Goal: Transaction & Acquisition: Obtain resource

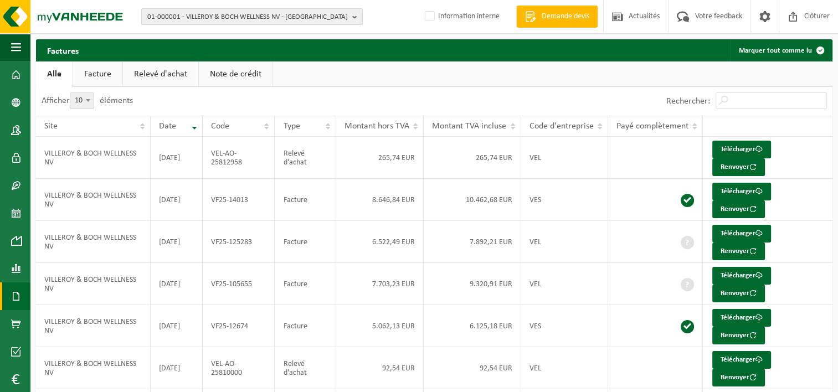
click at [236, 19] on span "01-000001 - VILLEROY & BOCH WELLNESS NV - [GEOGRAPHIC_DATA]" at bounding box center [247, 17] width 201 height 17
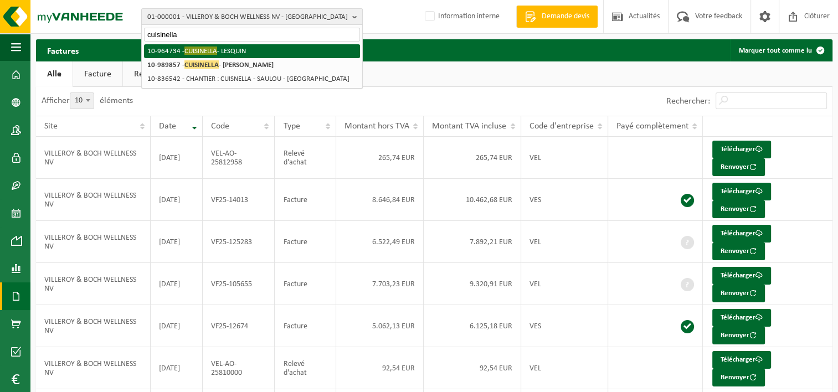
type input "cuisinella"
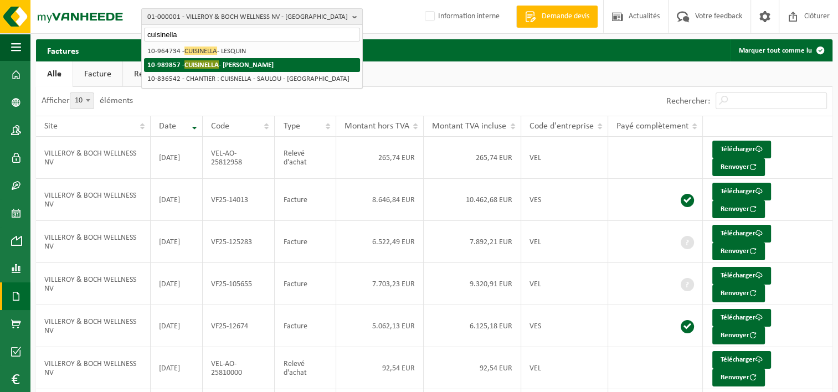
click at [239, 62] on strong "10-989857 - CUISINELLA - DECHY" at bounding box center [210, 64] width 126 height 8
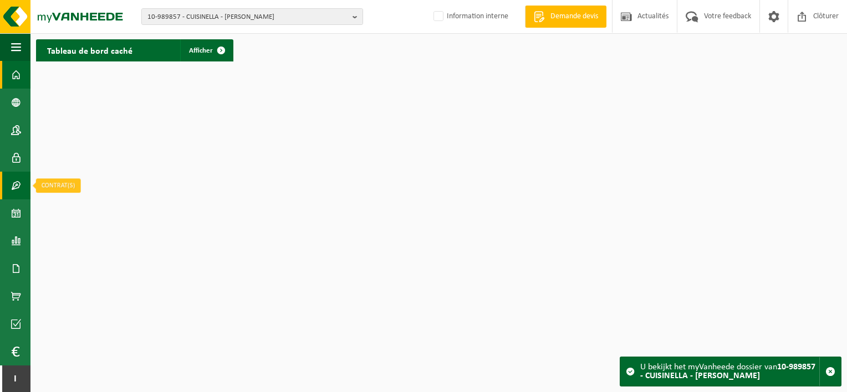
click at [20, 194] on span at bounding box center [16, 186] width 10 height 28
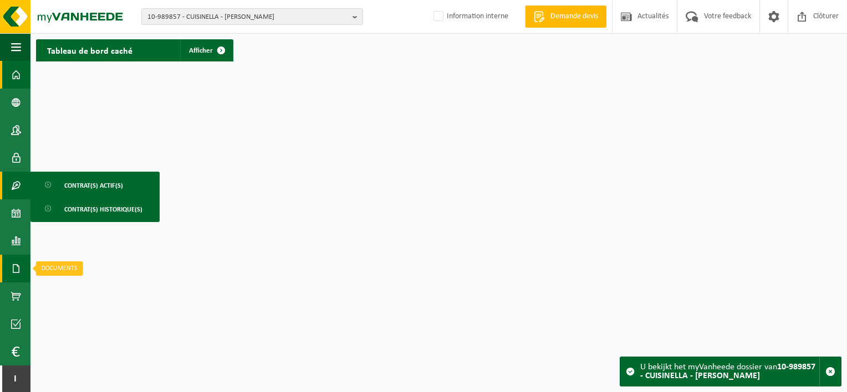
click at [16, 271] on span at bounding box center [16, 269] width 10 height 28
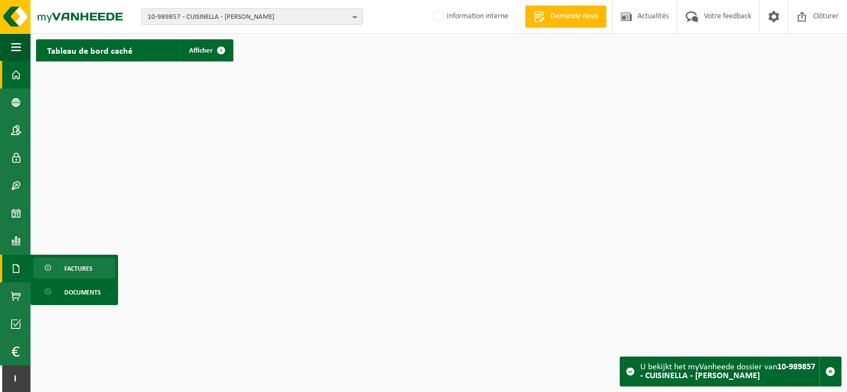
click at [82, 265] on span "Factures" at bounding box center [78, 268] width 28 height 21
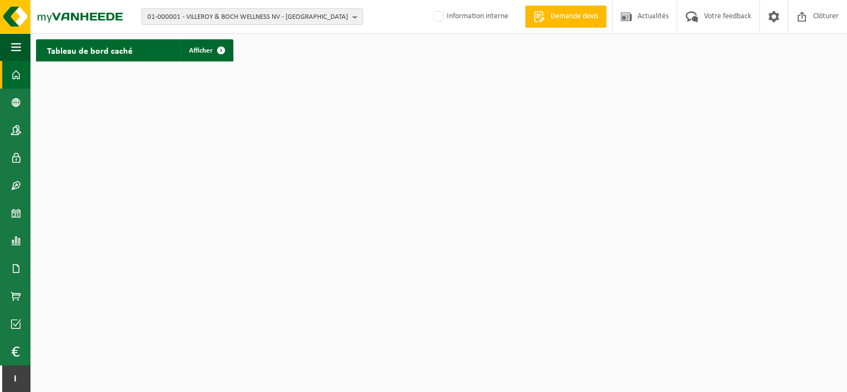
click at [274, 13] on span "01-000001 - VILLEROY & BOCH WELLNESS NV - ROESELARE" at bounding box center [247, 17] width 201 height 17
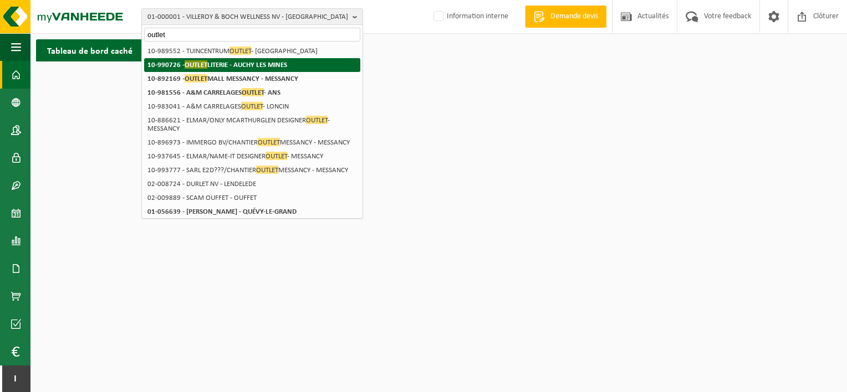
type input "outlet"
click at [267, 62] on strong "10-990726 - OUTLET LITERIE - AUCHY LES MINES" at bounding box center [217, 64] width 140 height 8
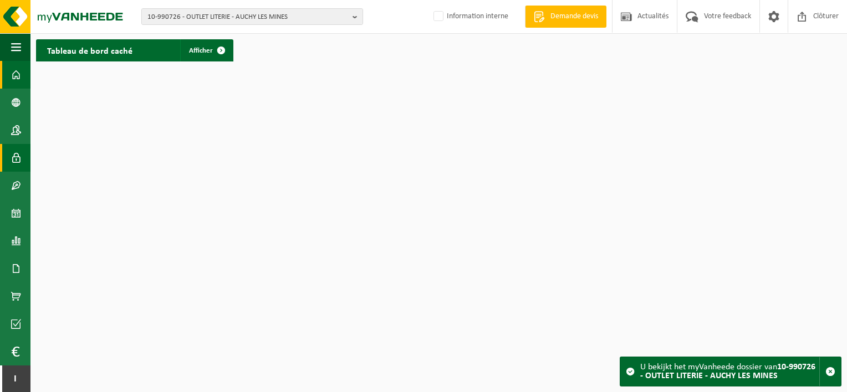
click at [8, 155] on link "Utilisateurs" at bounding box center [15, 158] width 30 height 28
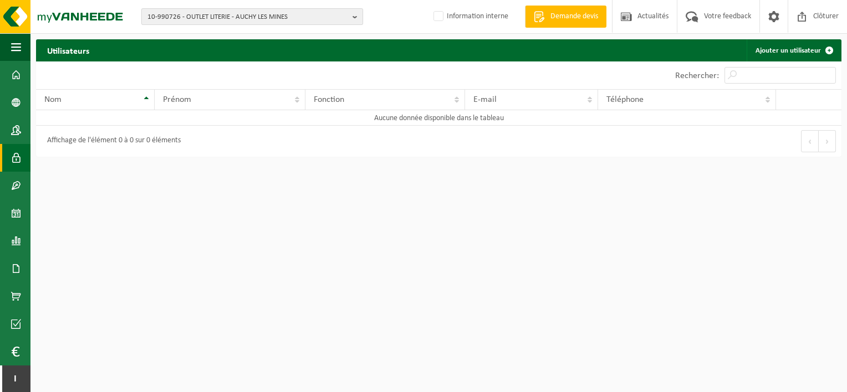
click at [286, 11] on span "10-990726 - OUTLET LITERIE - AUCHY LES MINES" at bounding box center [247, 17] width 201 height 17
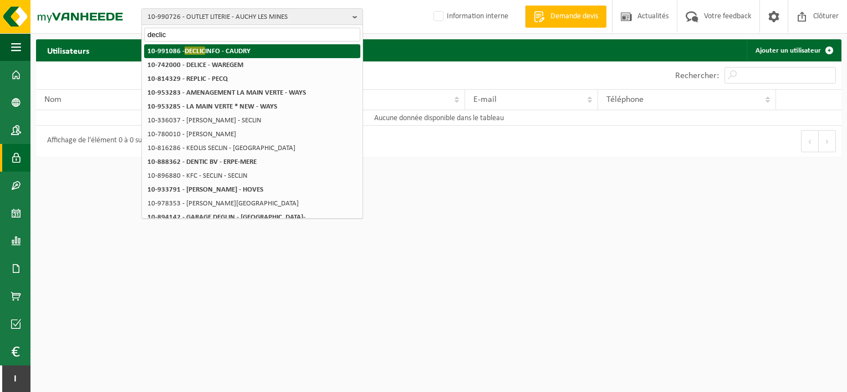
type input "declic"
click at [281, 49] on li "10-991086 - DECLIC INFO - CAUDRY" at bounding box center [252, 51] width 216 height 14
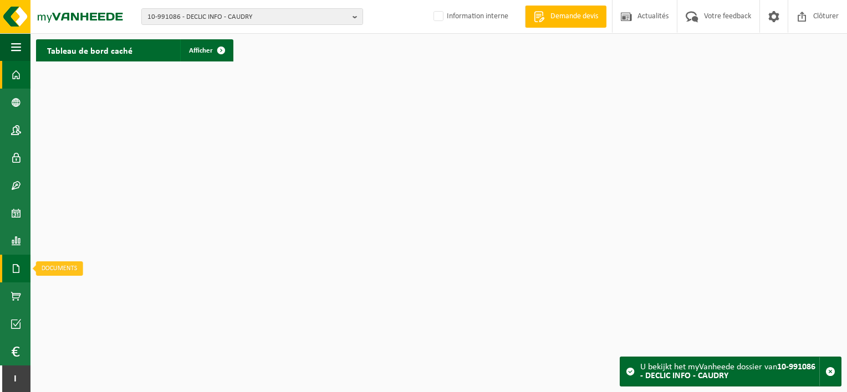
click at [16, 266] on span at bounding box center [16, 269] width 10 height 28
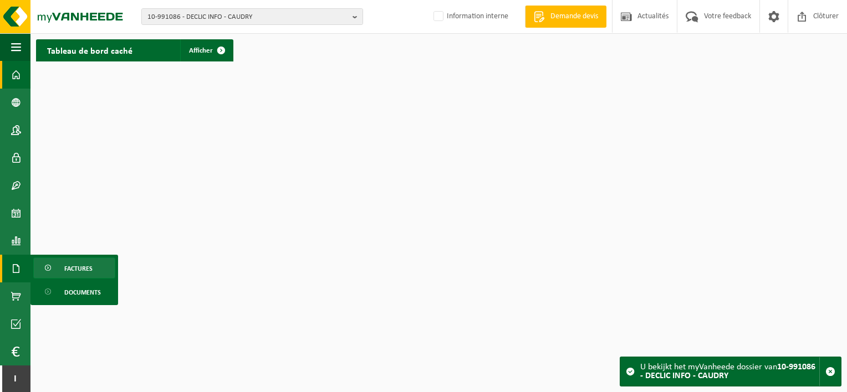
click at [63, 272] on link "Factures" at bounding box center [74, 268] width 82 height 21
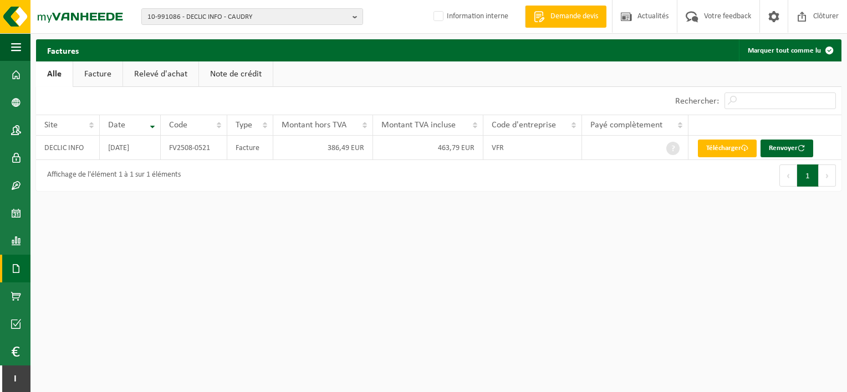
click at [17, 267] on span at bounding box center [16, 269] width 10 height 28
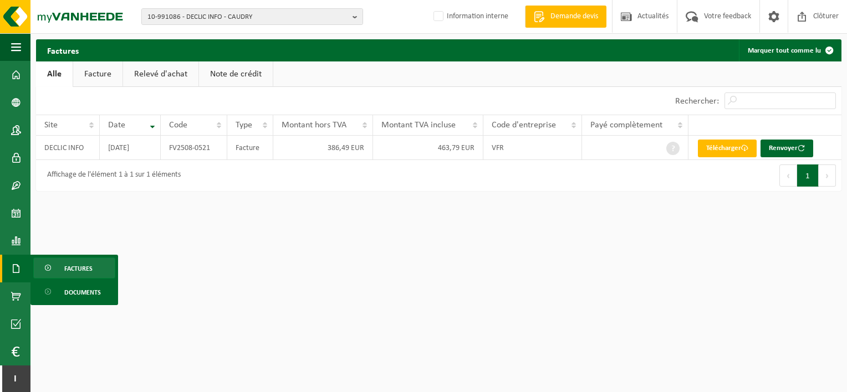
click at [238, 256] on html "10-991086 - DECLIC INFO - CAUDRY 10-991086 - DECLIC INFO - CAUDRY Information i…" at bounding box center [423, 196] width 847 height 392
click at [144, 77] on link "Relevé d'achat" at bounding box center [160, 74] width 75 height 25
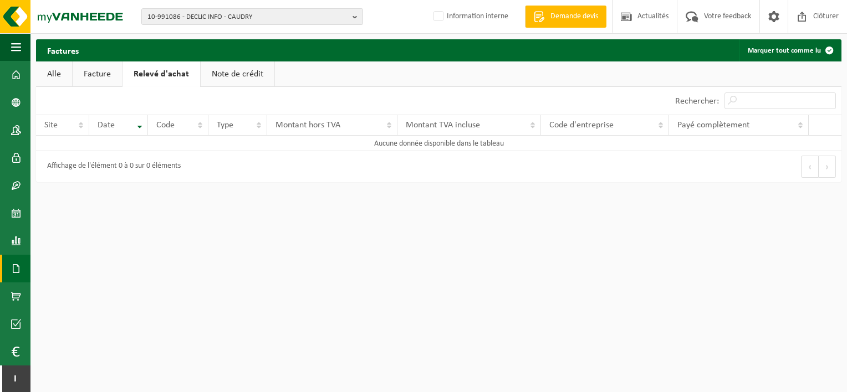
click at [229, 71] on link "Note de crédit" at bounding box center [238, 74] width 74 height 25
click at [89, 78] on link "Facture" at bounding box center [97, 74] width 49 height 25
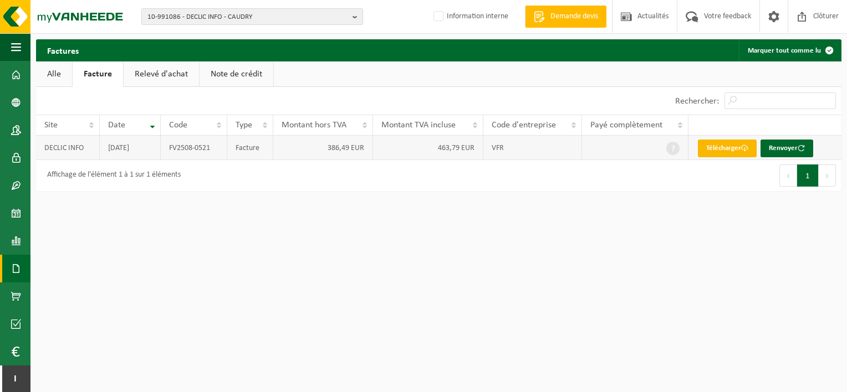
click at [726, 147] on link "Télécharger" at bounding box center [727, 149] width 59 height 18
